Goal: Task Accomplishment & Management: Use online tool/utility

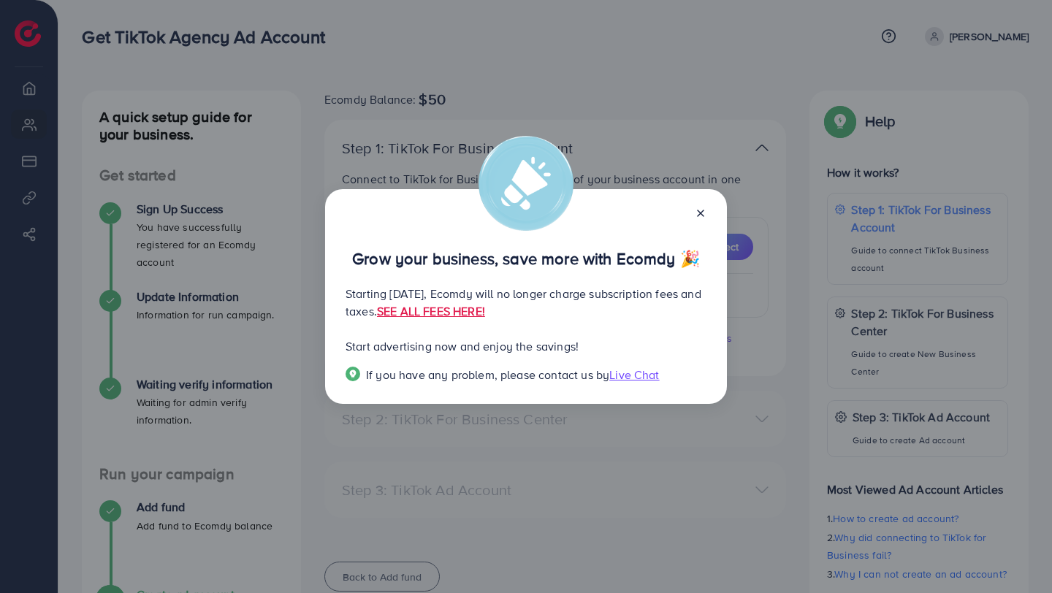
click at [700, 207] on icon at bounding box center [700, 213] width 12 height 12
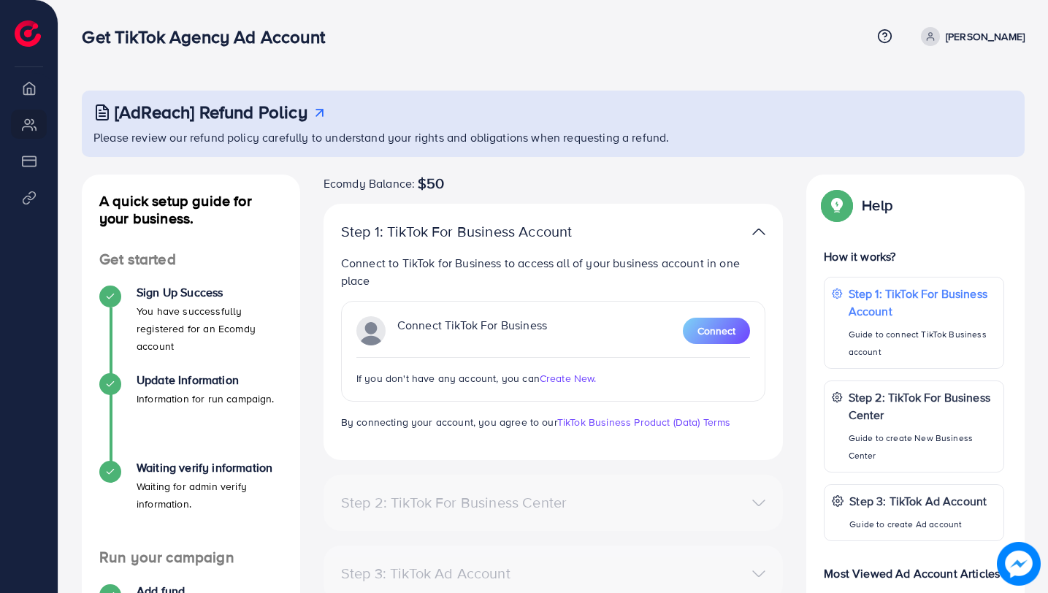
click at [403, 335] on p "Connect TikTok For Business" at bounding box center [472, 330] width 150 height 29
click at [708, 331] on span "Connect" at bounding box center [716, 330] width 38 height 15
click at [709, 329] on span "Connect" at bounding box center [716, 330] width 38 height 15
